Goal: Find specific page/section: Find specific page/section

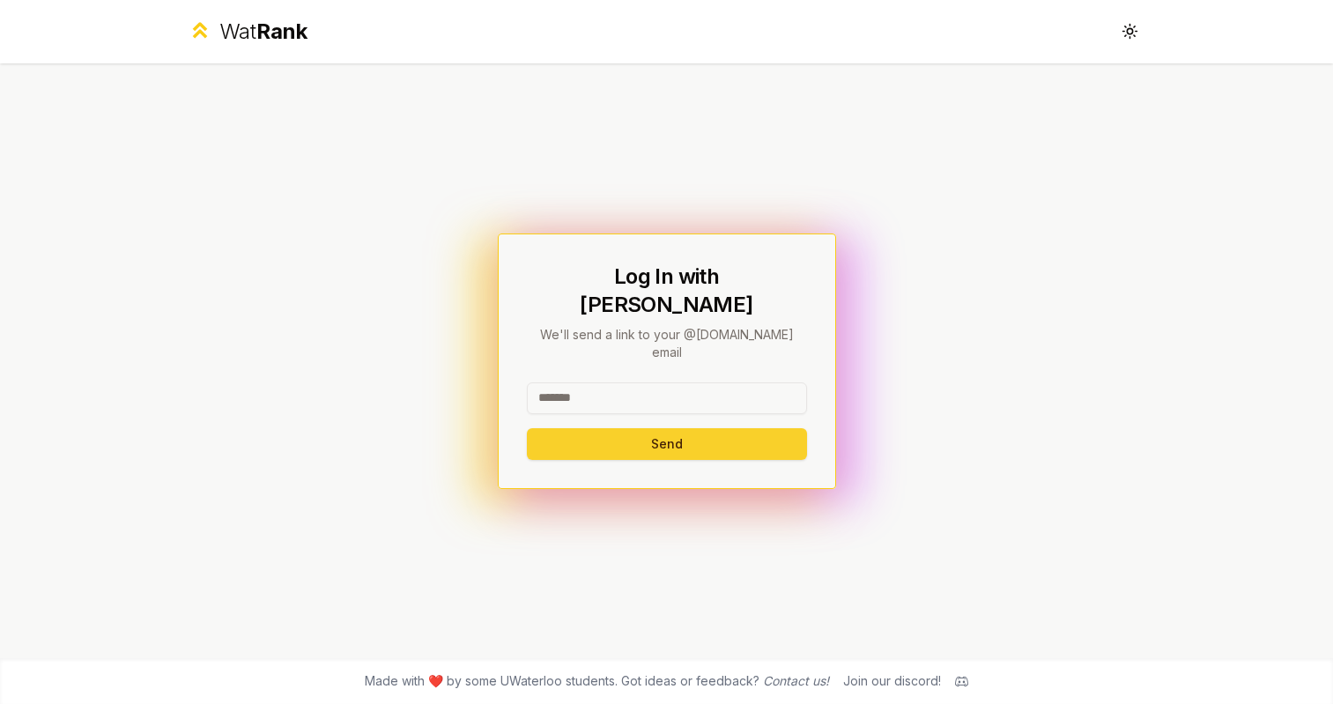
click at [679, 428] on button "Send" at bounding box center [667, 444] width 280 height 32
type input "********"
click at [666, 428] on button "Send" at bounding box center [667, 444] width 280 height 32
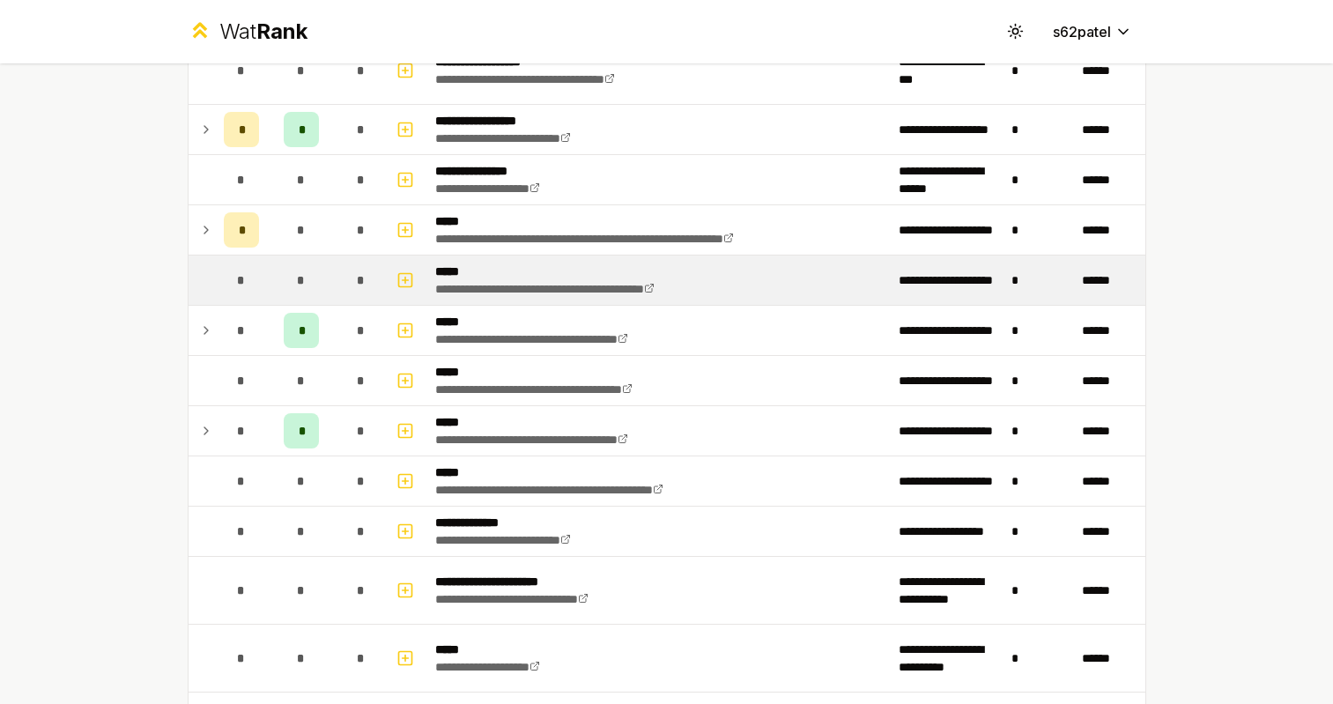
scroll to position [427, 0]
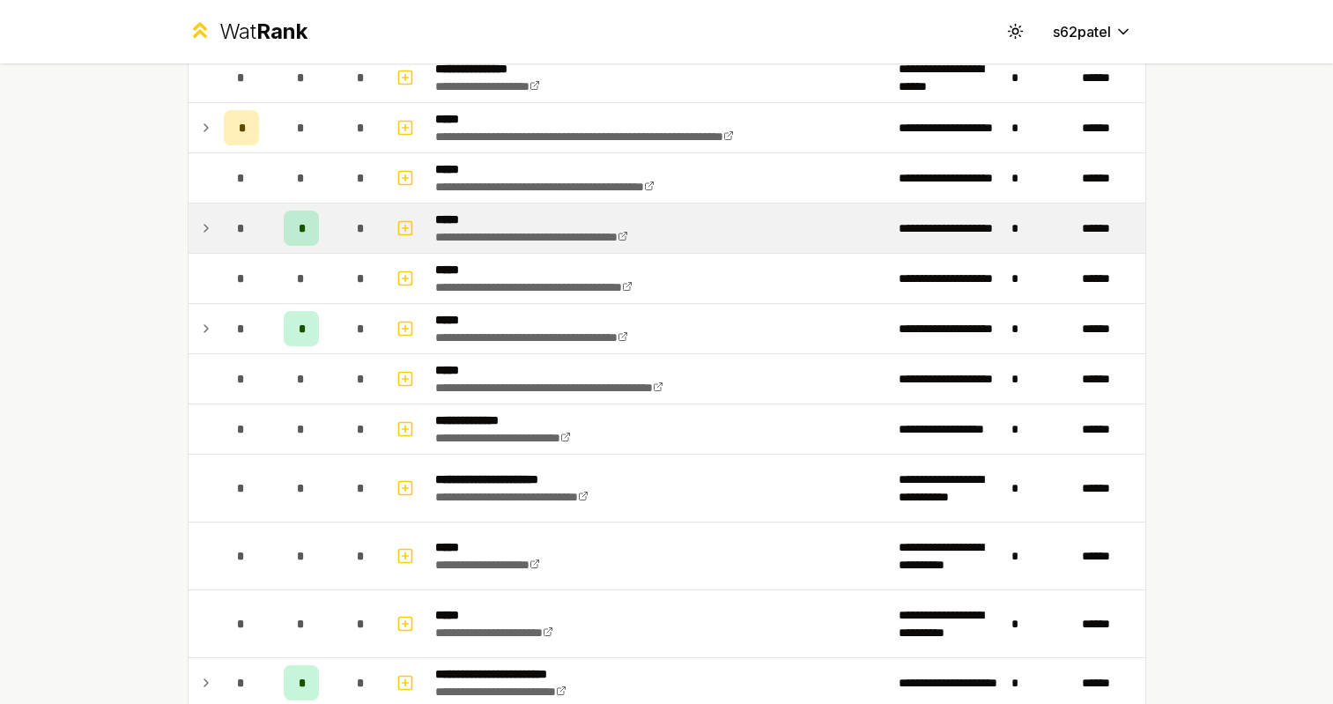
click at [232, 244] on div "*" at bounding box center [241, 228] width 35 height 35
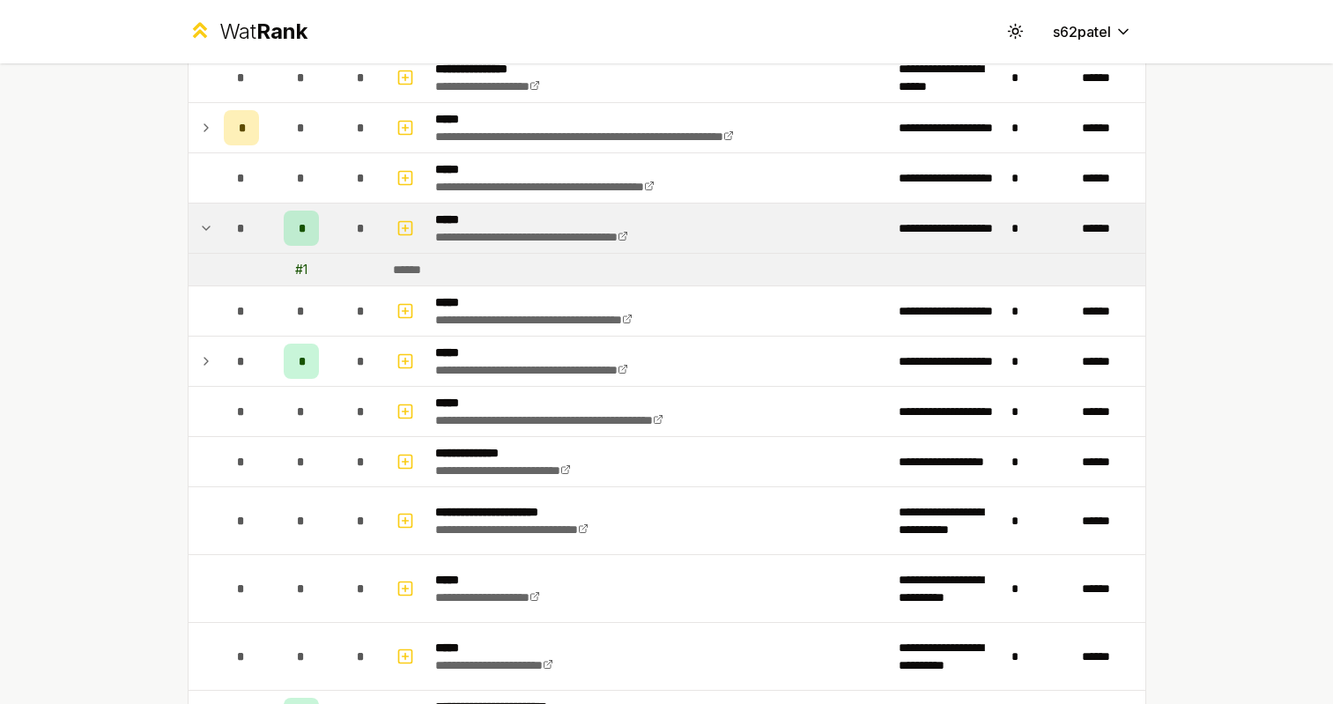
click at [232, 244] on div "*" at bounding box center [241, 228] width 35 height 35
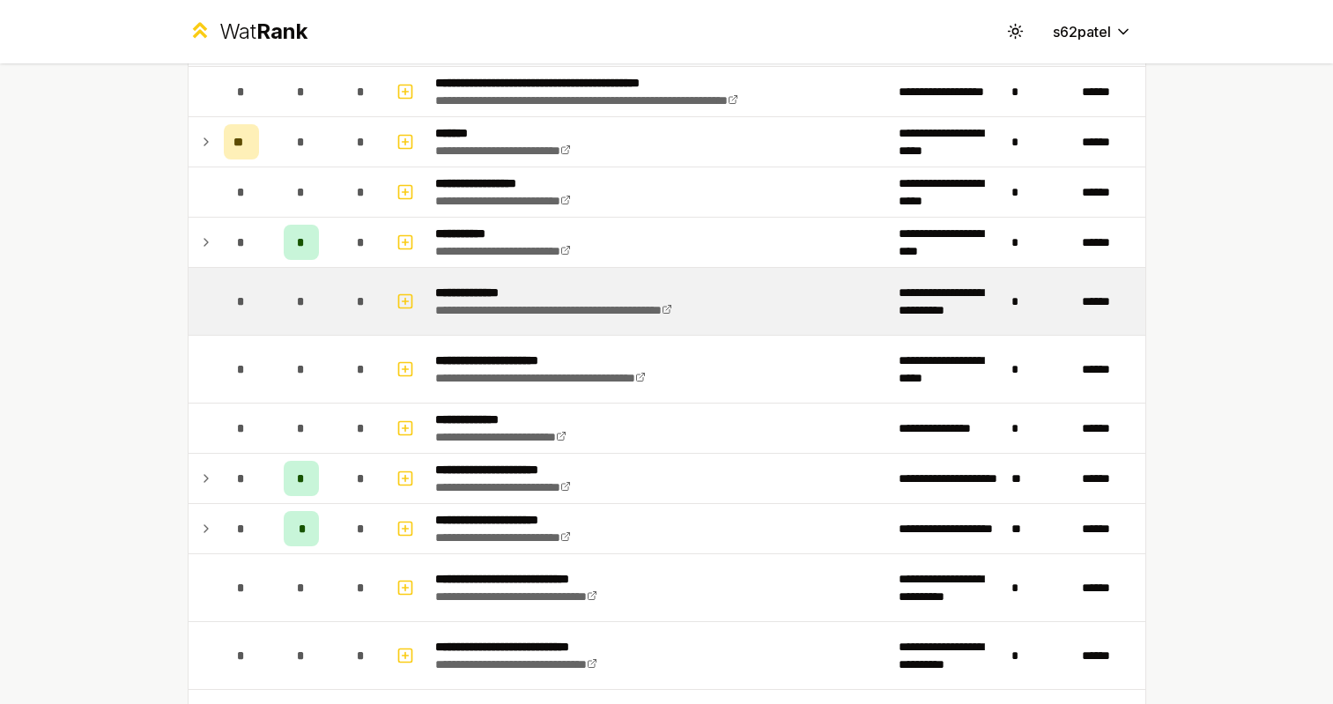
scroll to position [1378, 0]
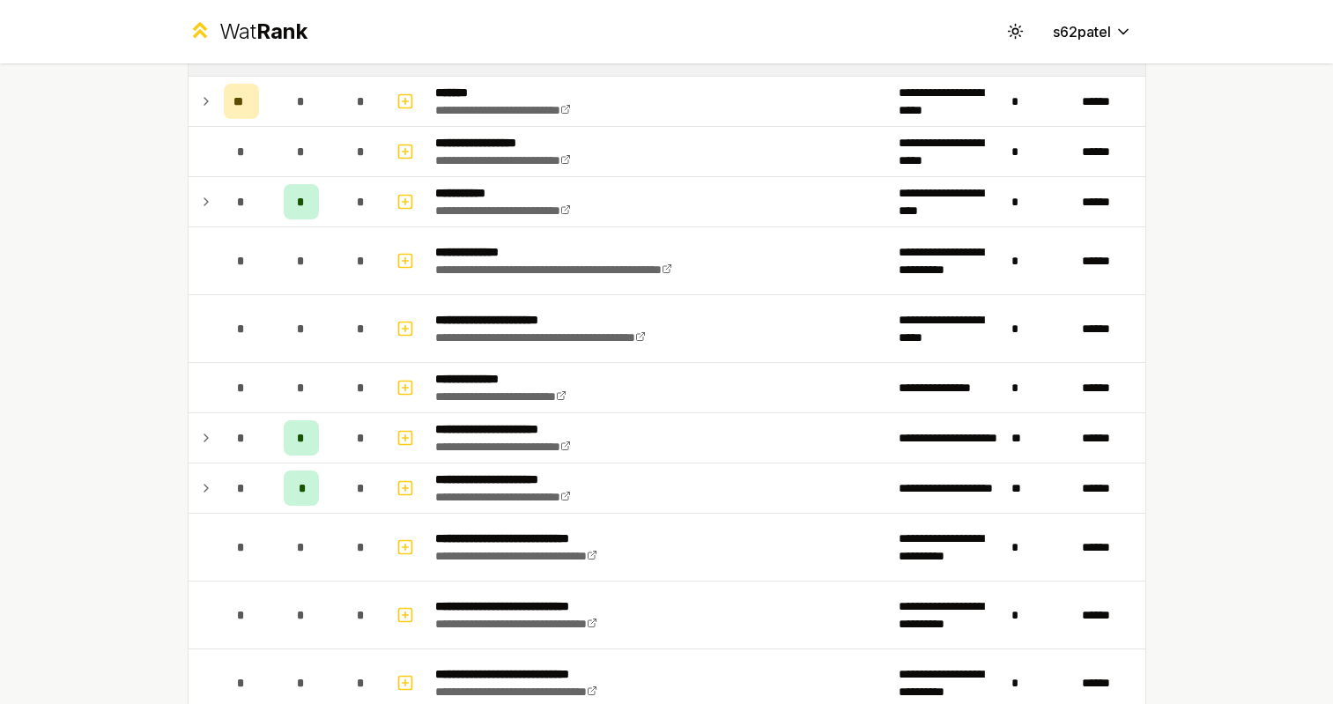
click at [197, 71] on td at bounding box center [203, 50] width 28 height 49
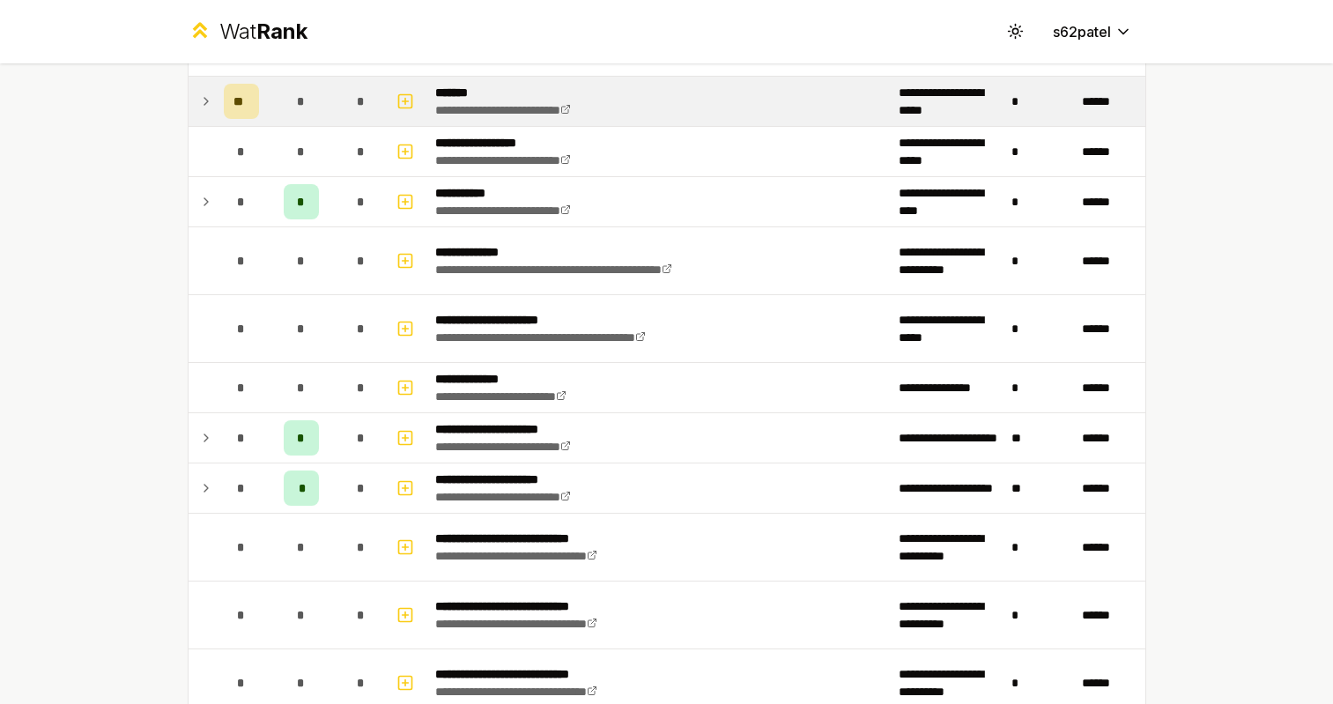
click at [199, 92] on icon at bounding box center [206, 101] width 14 height 21
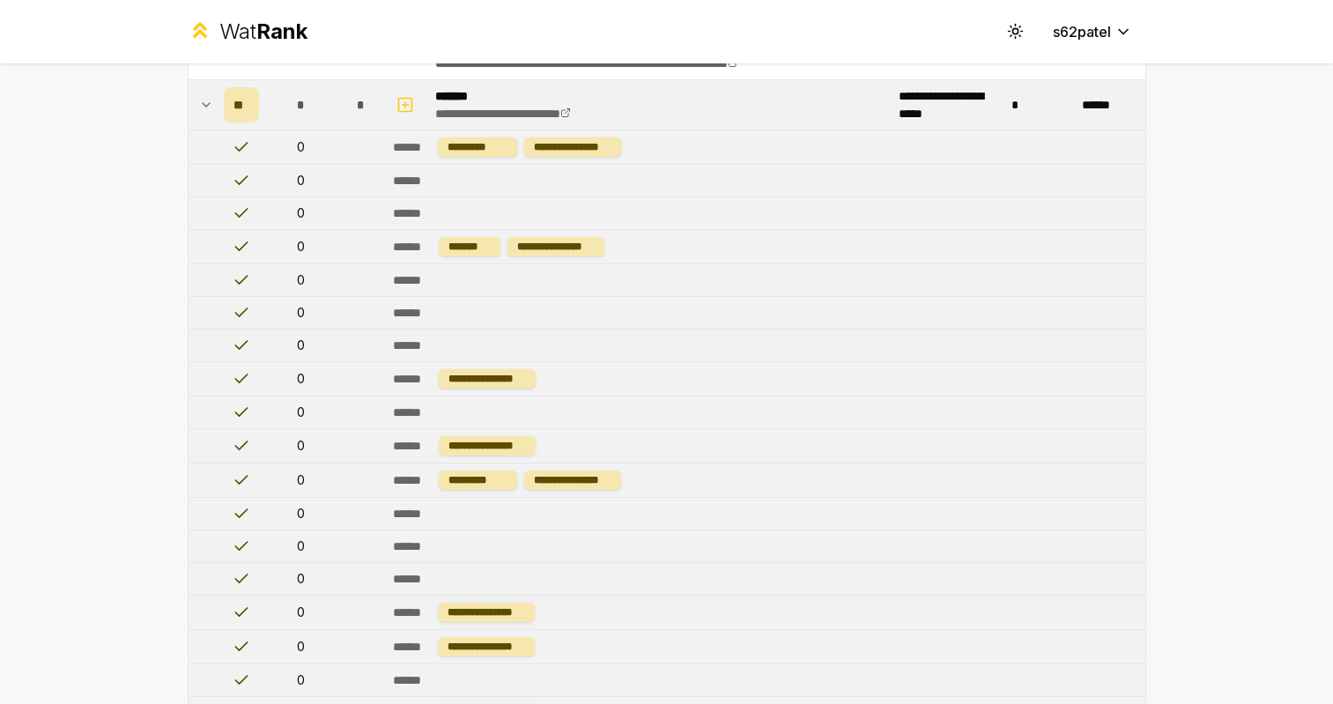
scroll to position [1288, 0]
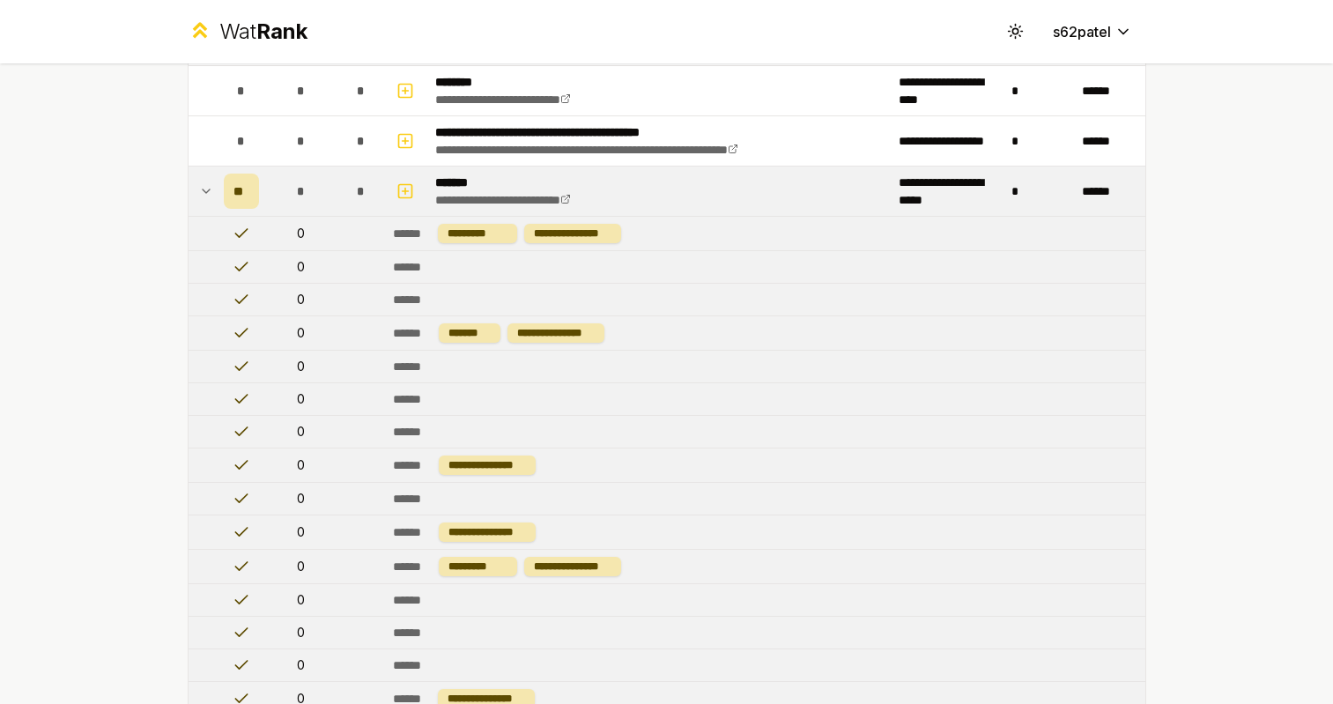
click at [197, 196] on td at bounding box center [203, 191] width 28 height 49
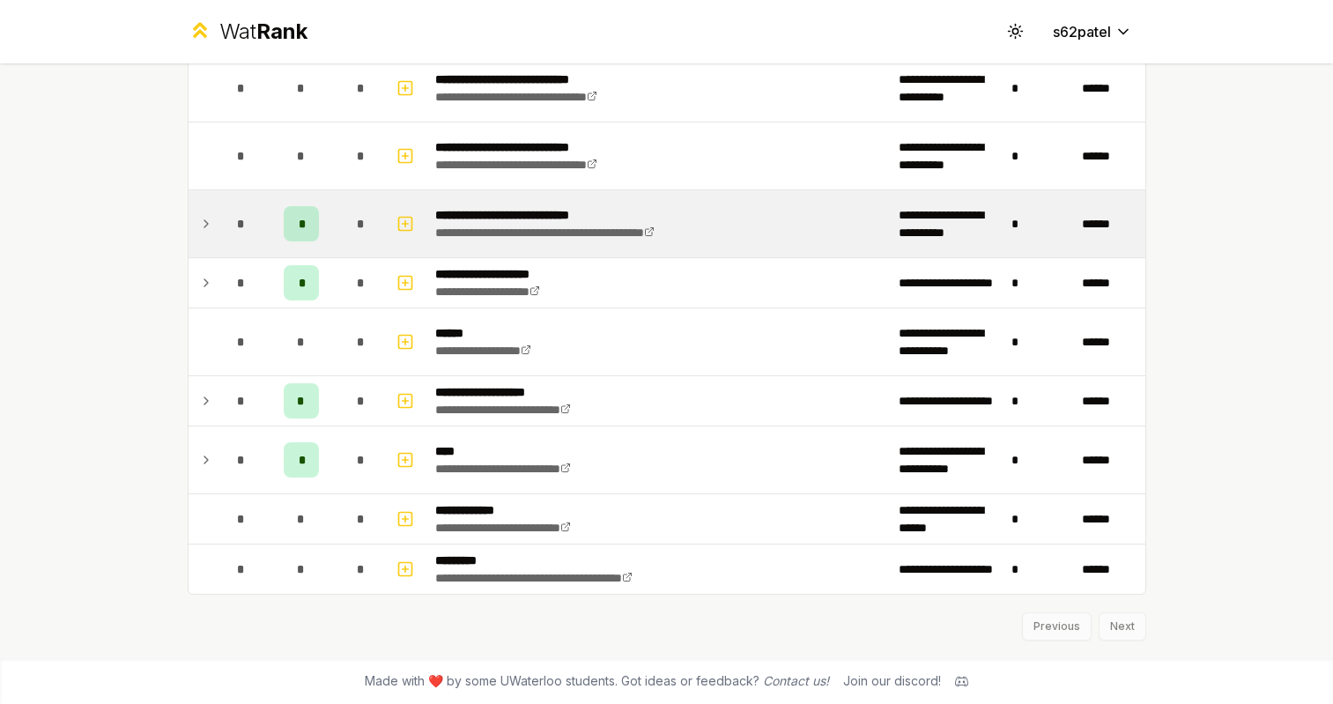
scroll to position [1905, 0]
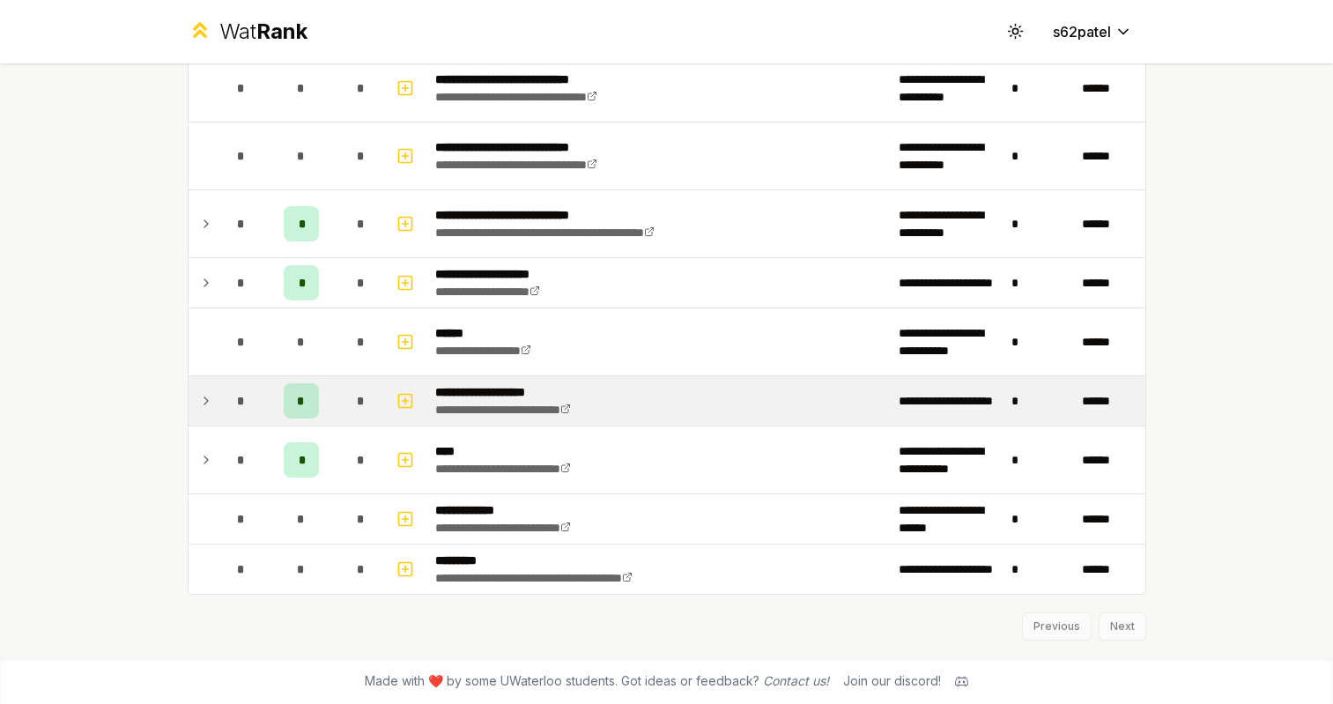
click at [225, 412] on div "*" at bounding box center [241, 400] width 35 height 35
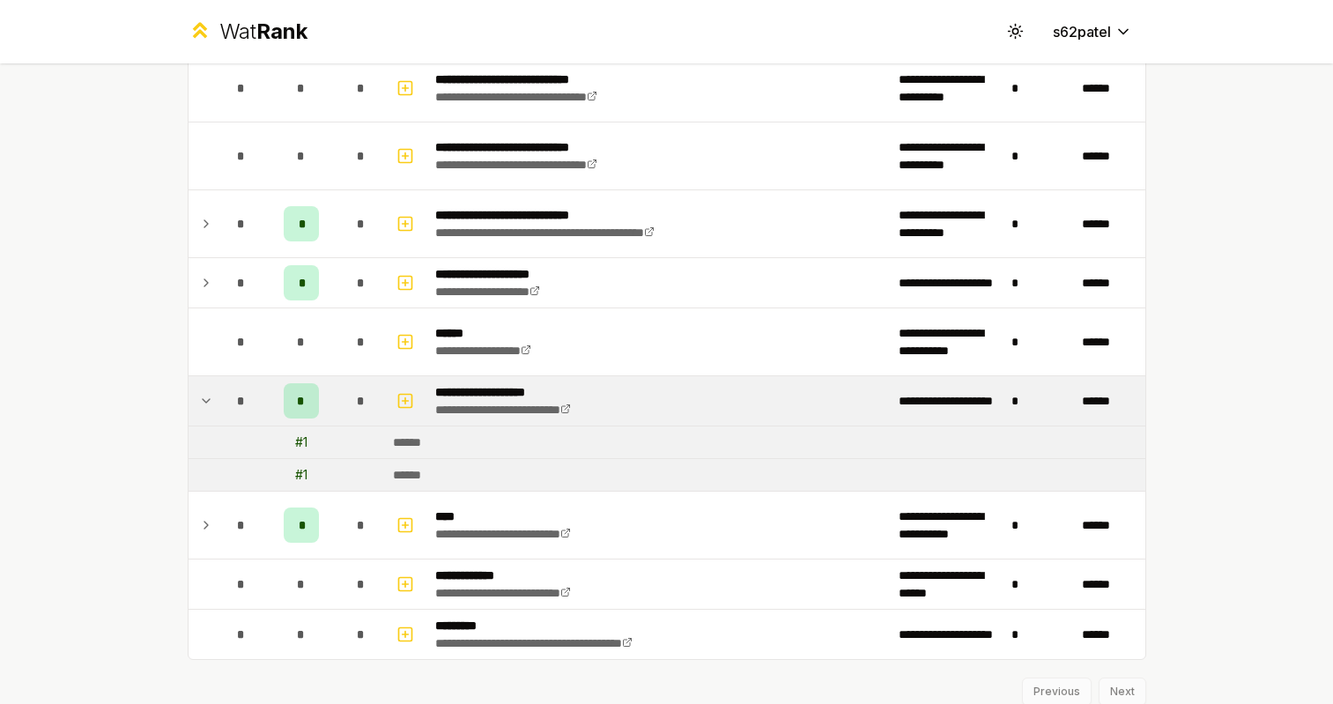
click at [226, 413] on div "*" at bounding box center [241, 400] width 35 height 35
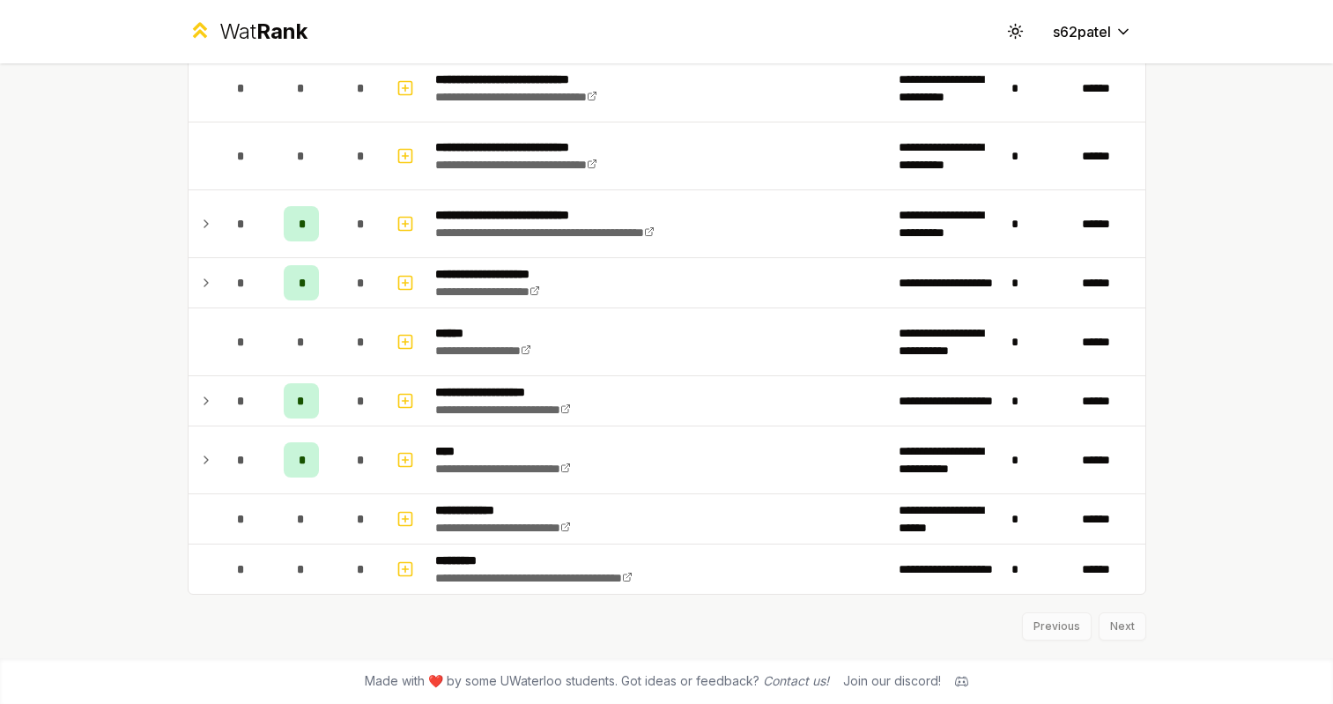
click at [1111, 627] on div "Previous Next" at bounding box center [667, 618] width 959 height 46
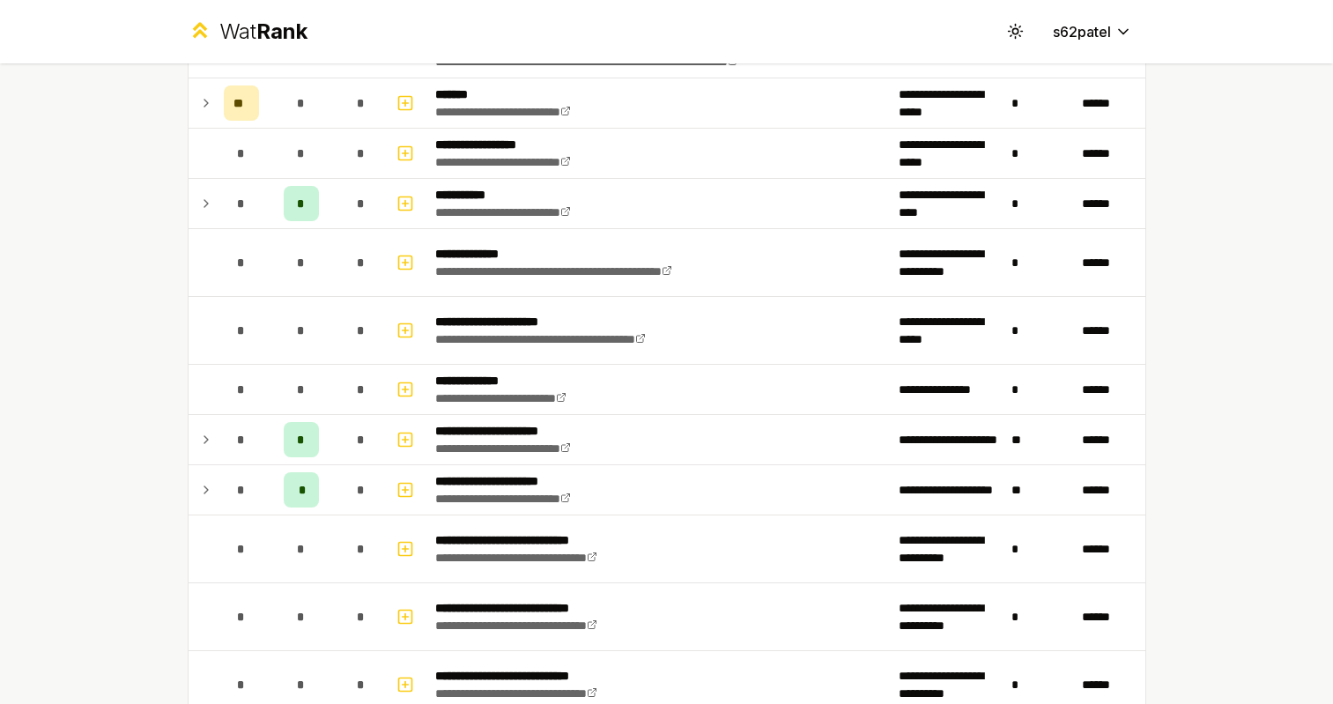
scroll to position [1217, 0]
